Goal: Information Seeking & Learning: Learn about a topic

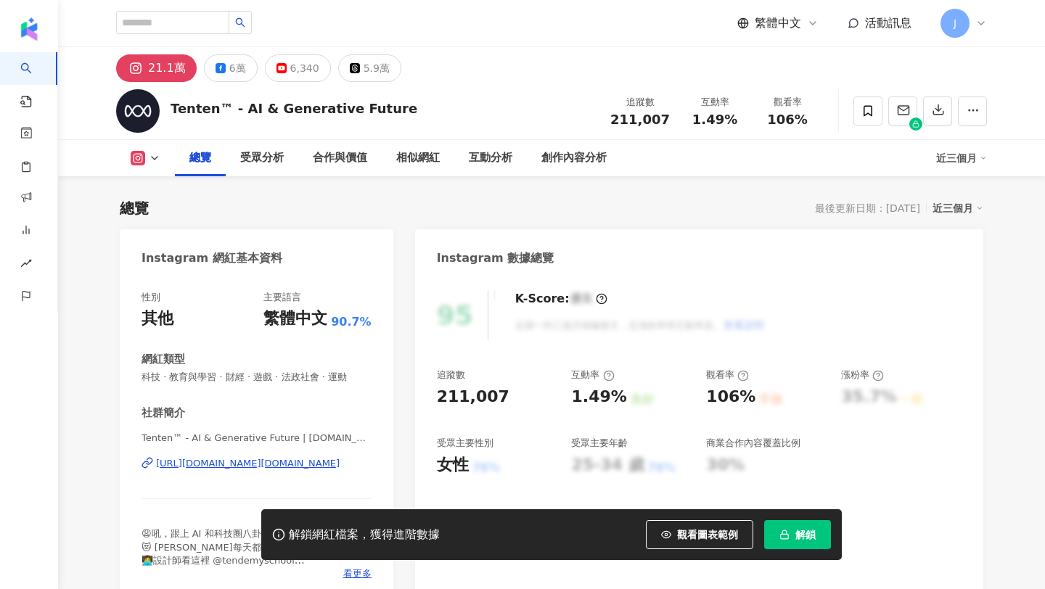
click at [234, 83] on div "Tenten™ - AI & Generative Future 追蹤數 211,007 互動率 1.49% 觀看率 106%" at bounding box center [551, 110] width 929 height 57
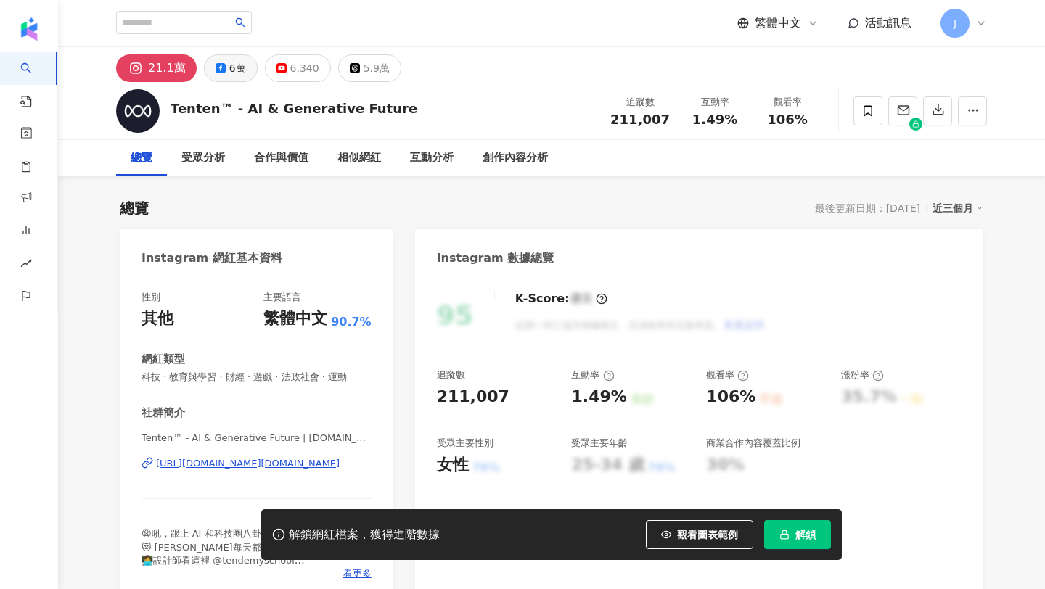
click at [222, 65] on button "6萬" at bounding box center [231, 68] width 54 height 28
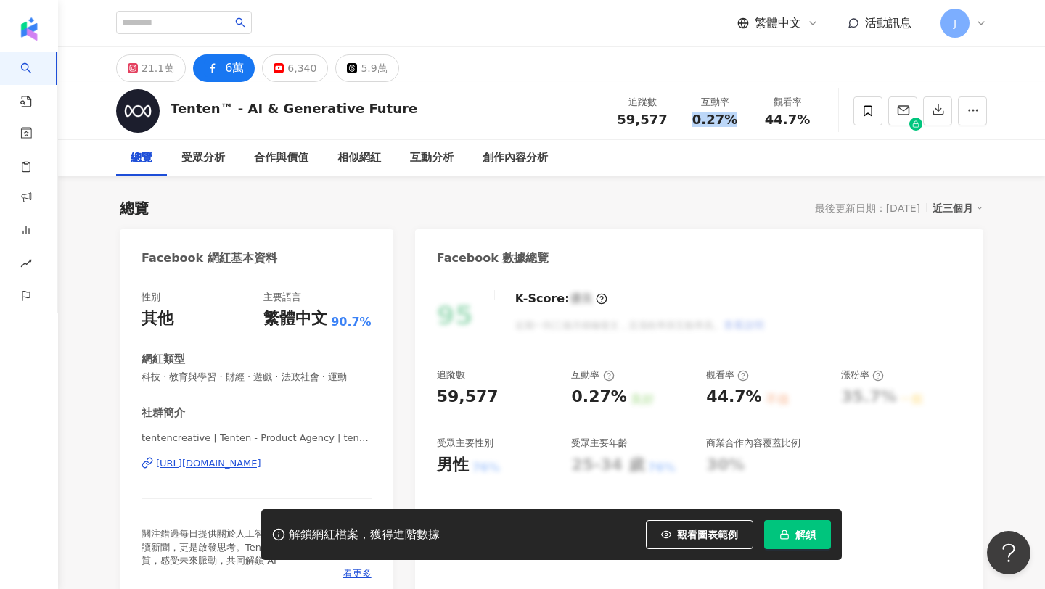
drag, startPoint x: 689, startPoint y: 120, endPoint x: 731, endPoint y: 124, distance: 43.0
click at [731, 124] on div "0.27%" at bounding box center [714, 119] width 55 height 15
copy span "0.27%"
copy span "44.7%"
drag, startPoint x: 759, startPoint y: 122, endPoint x: 823, endPoint y: 116, distance: 64.1
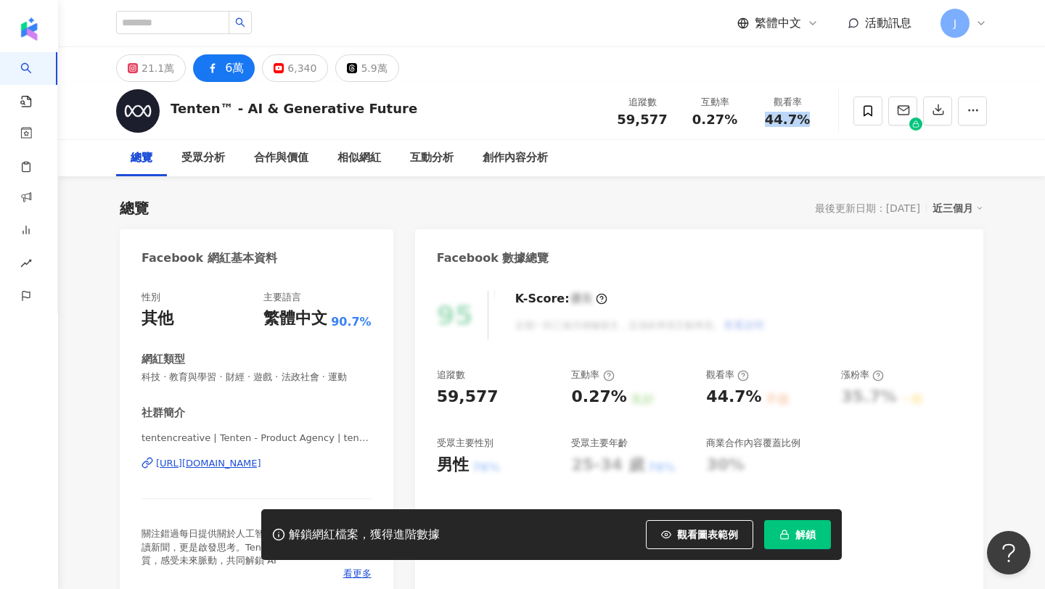
click at [823, 116] on div "Tenten™ - AI & Generative Future 追蹤數 59,577 互動率 0.27% 觀看率 44.7%" at bounding box center [551, 110] width 929 height 57
click at [289, 66] on div "6,340" at bounding box center [301, 68] width 29 height 20
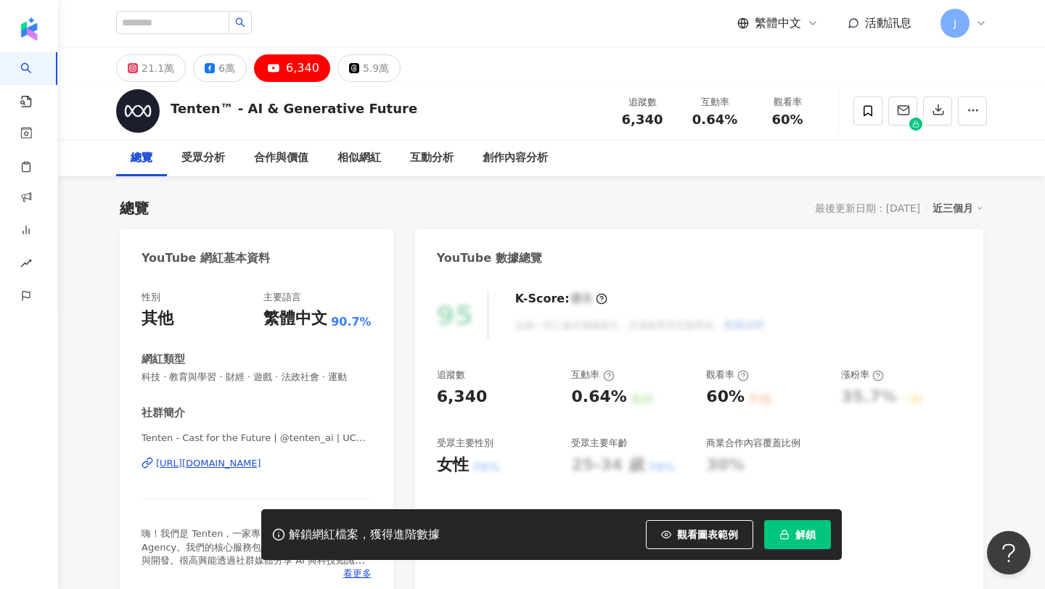
copy div "[URL][DOMAIN_NAME]"
drag, startPoint x: 687, startPoint y: 121, endPoint x: 744, endPoint y: 123, distance: 56.6
click at [744, 123] on div "互動率 0.64%" at bounding box center [714, 110] width 73 height 31
copy span "0.64%"
copy span "60%"
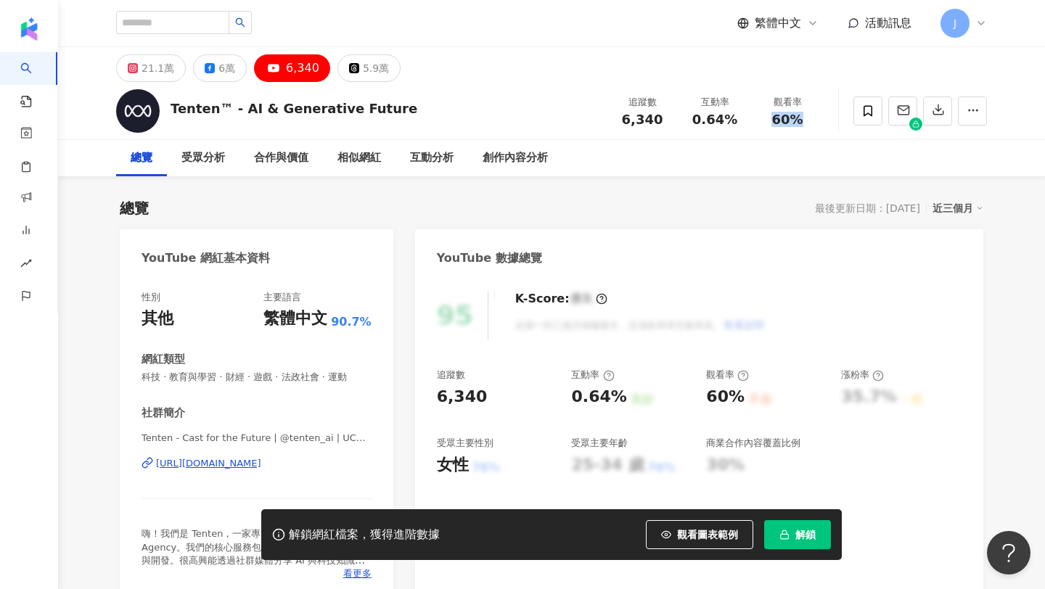
drag, startPoint x: 797, startPoint y: 120, endPoint x: 834, endPoint y: 120, distance: 37.0
click at [834, 120] on div "Tenten™ - AI & Generative Future 追蹤數 6,340 互動率 0.64% 觀看率 60%" at bounding box center [551, 110] width 929 height 57
